Goal: Task Accomplishment & Management: Use online tool/utility

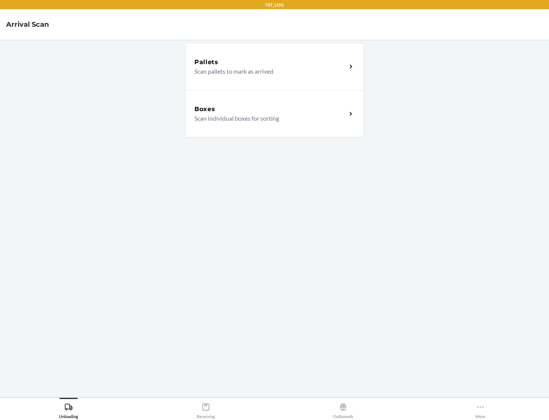
click at [270, 109] on div "Boxes" at bounding box center [271, 109] width 152 height 9
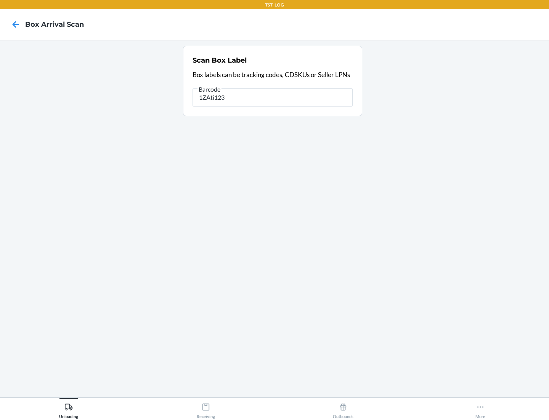
type input "1ZAti123"
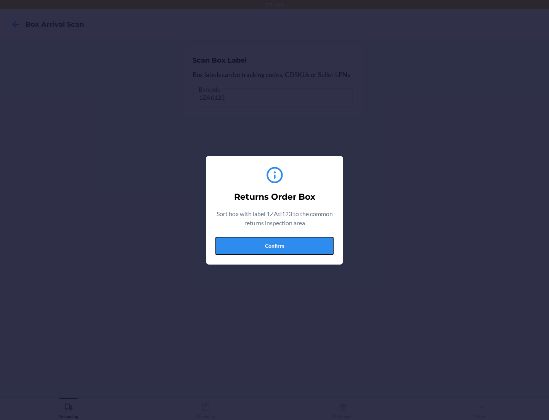
click at [275, 245] on button "Confirm" at bounding box center [275, 246] width 118 height 18
